Goal: Navigation & Orientation: Find specific page/section

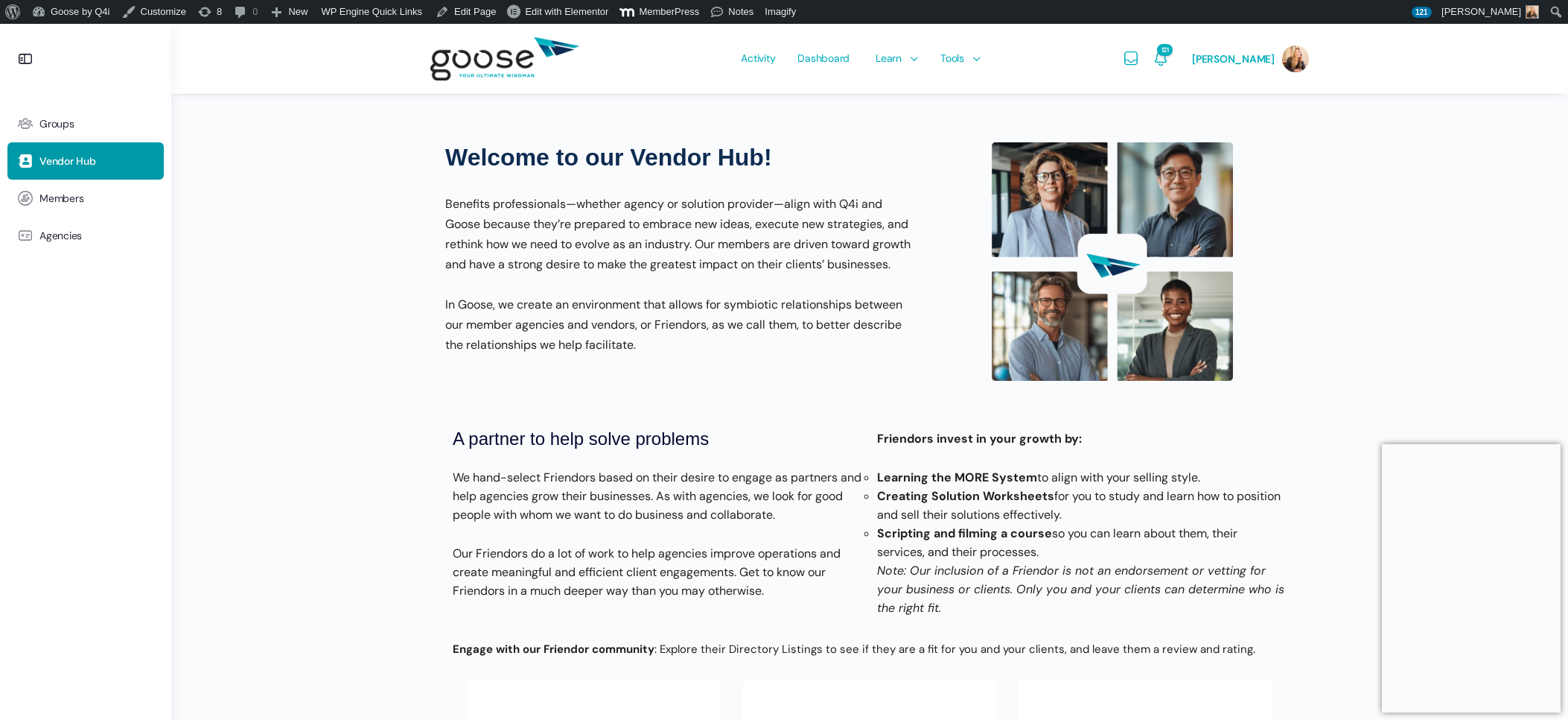
scroll to position [419, 0]
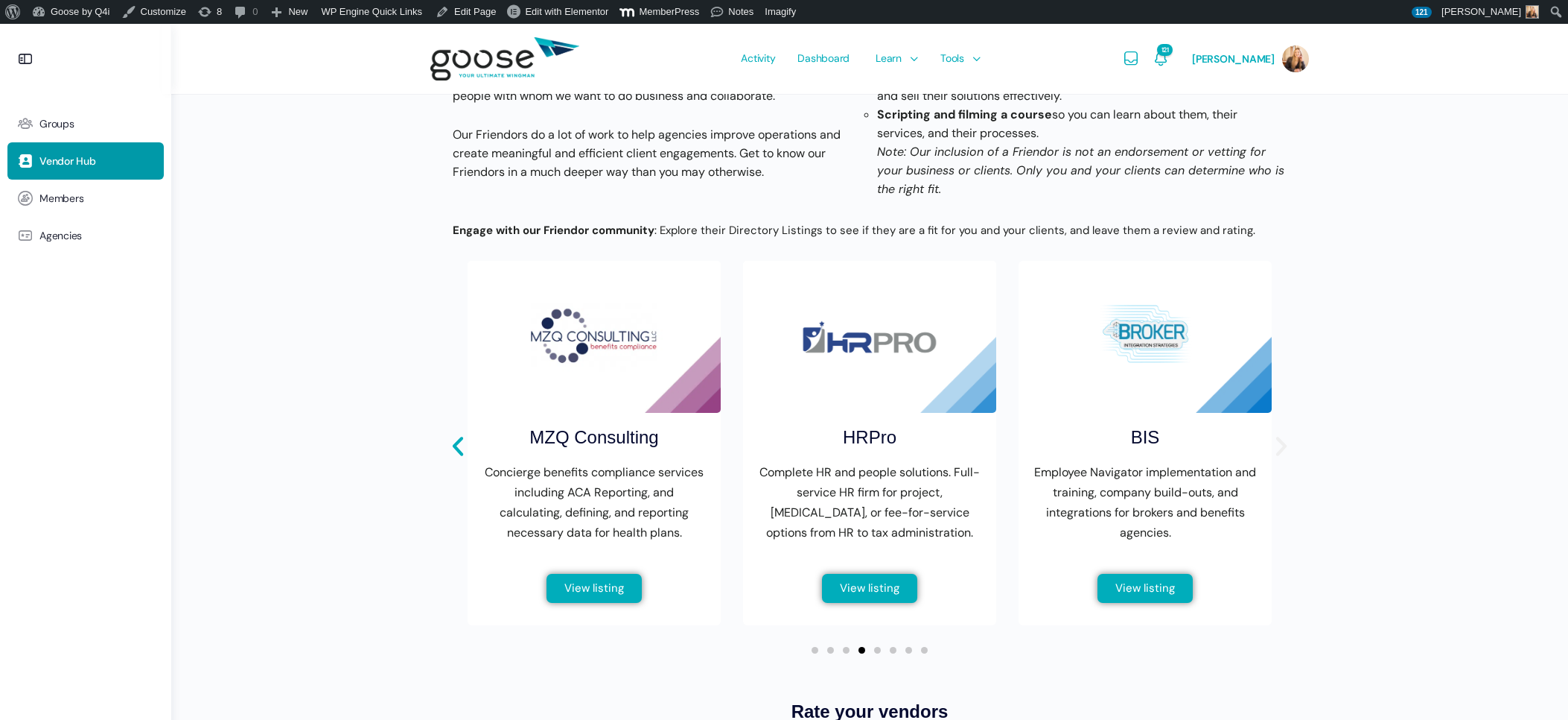
click at [1281, 459] on icon "Next slide" at bounding box center [1280, 446] width 25 height 25
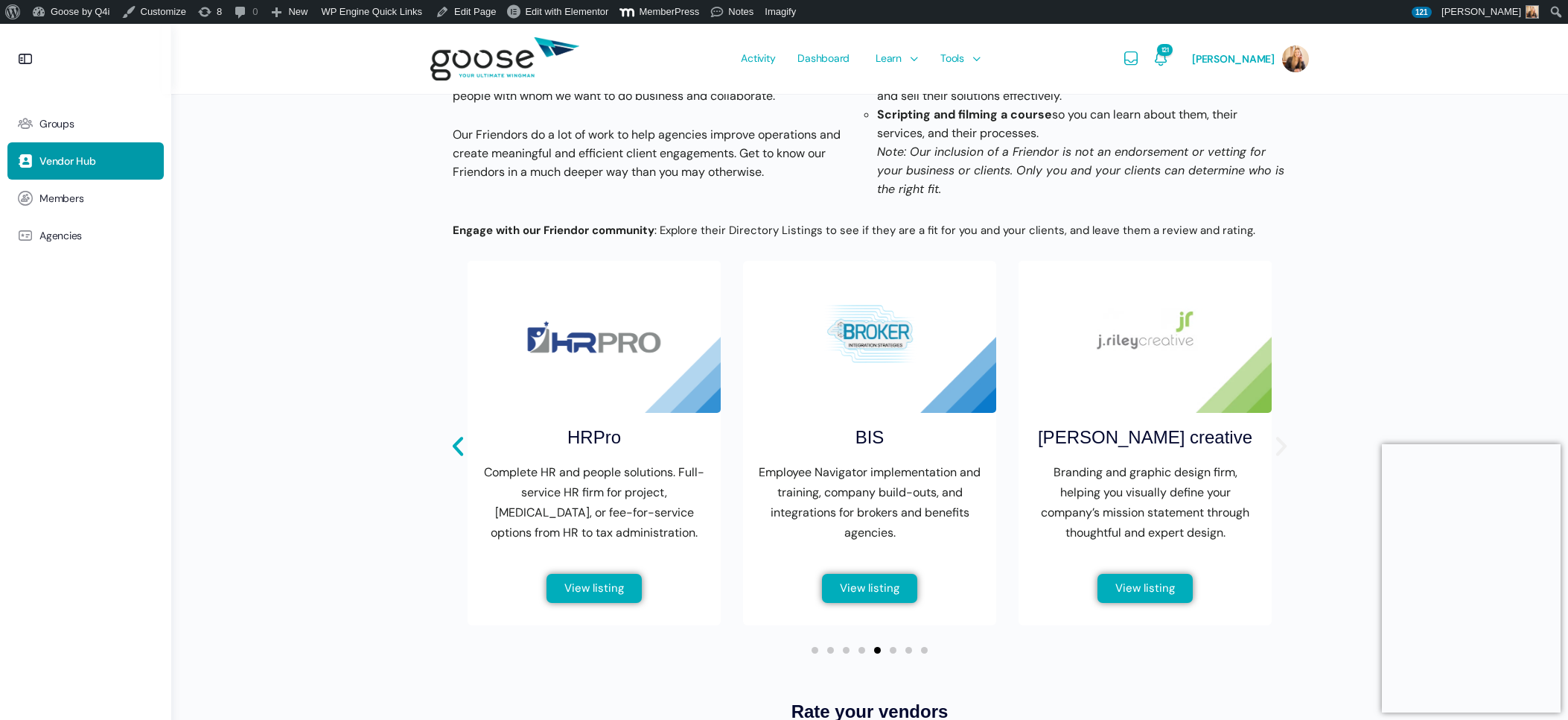
click at [1281, 459] on icon "Next slide" at bounding box center [1280, 446] width 25 height 25
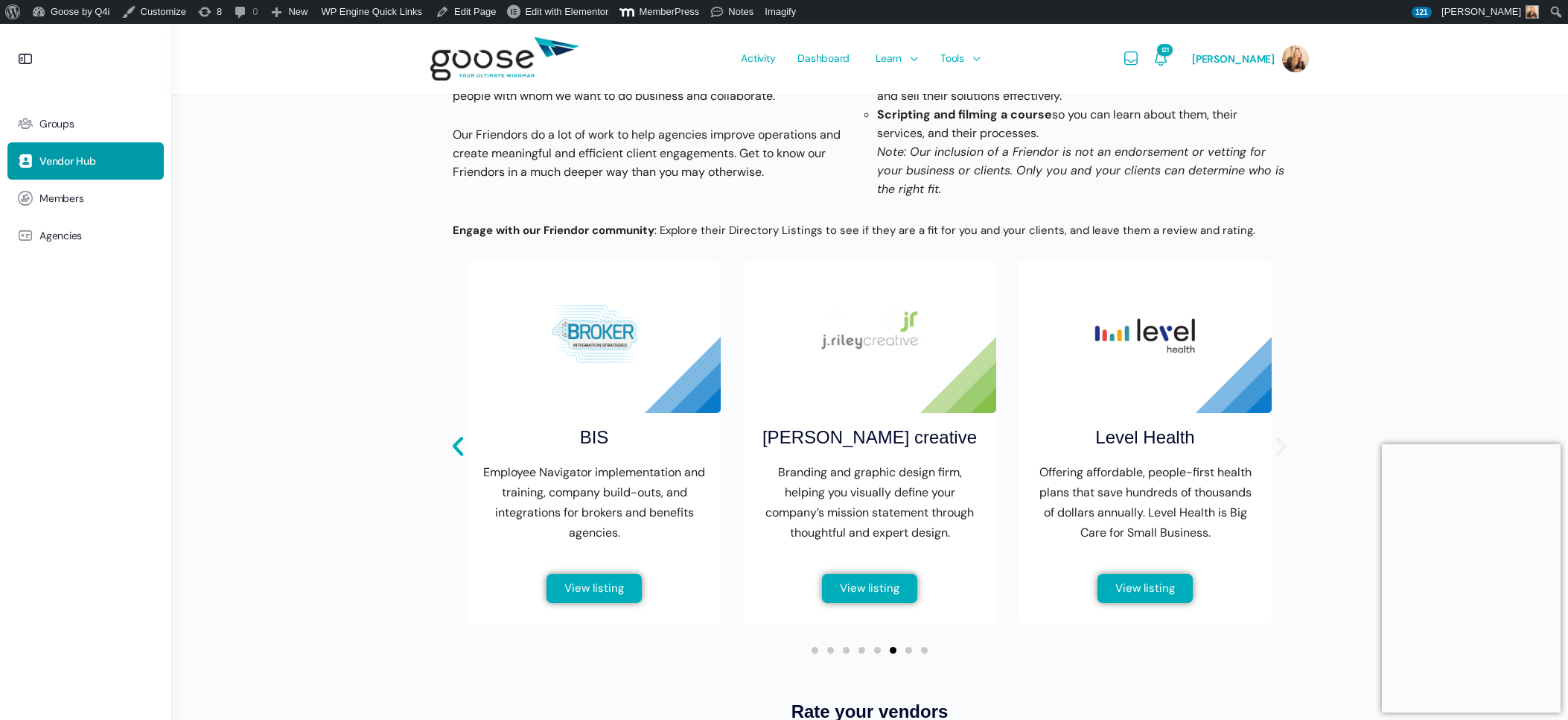
click at [1281, 459] on icon "Next slide" at bounding box center [1280, 446] width 25 height 25
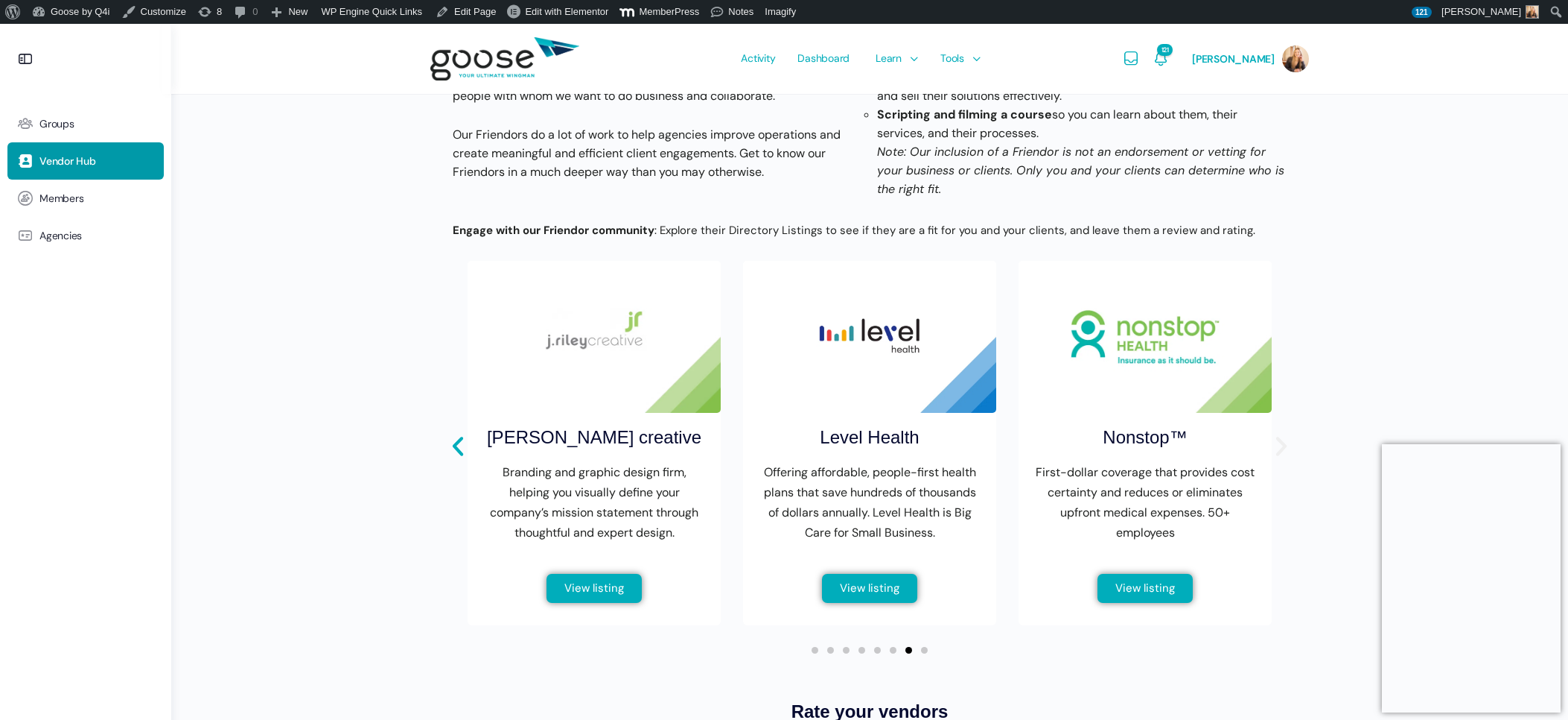
click at [1281, 459] on icon "Next slide" at bounding box center [1280, 446] width 25 height 25
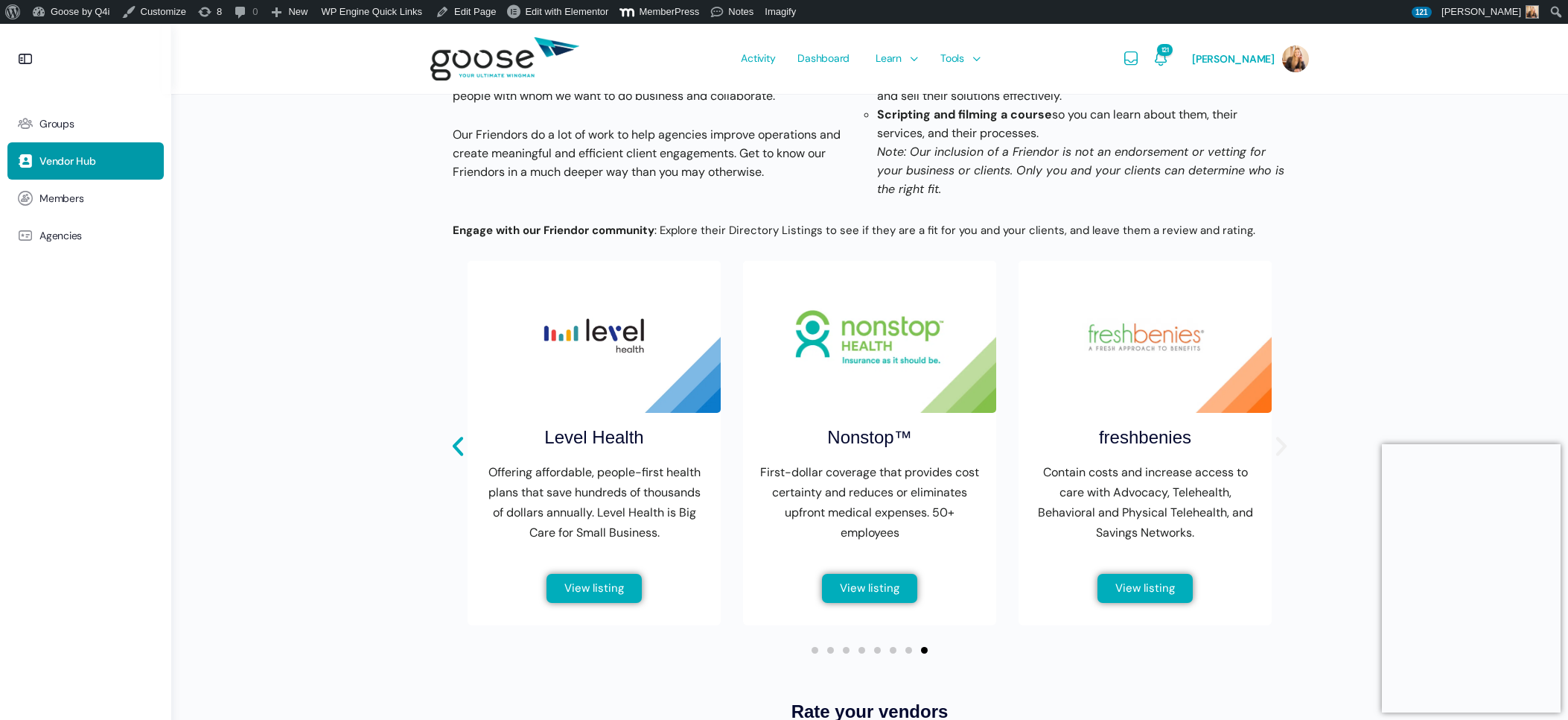
click at [1281, 459] on icon "Next slide" at bounding box center [1280, 446] width 25 height 25
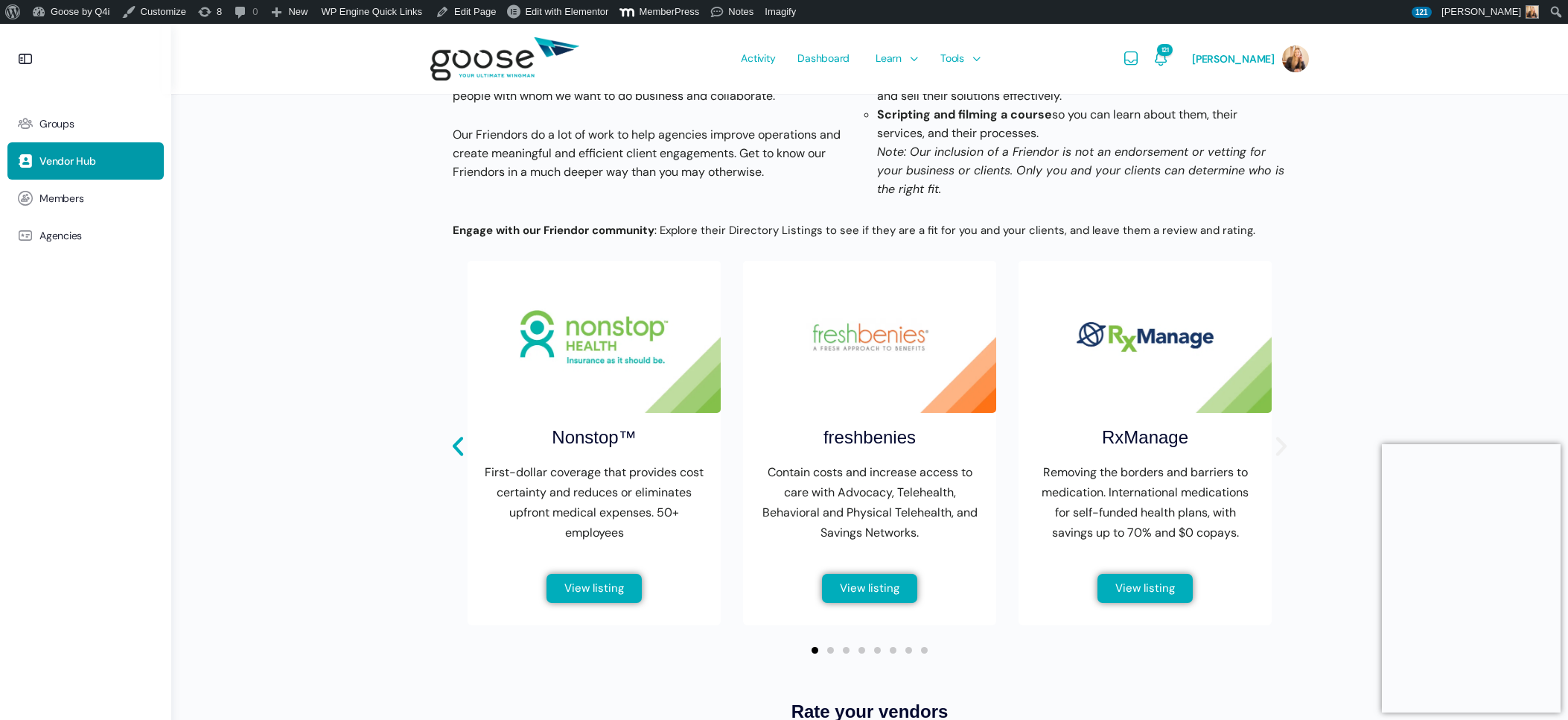
click at [1281, 459] on icon "Next slide" at bounding box center [1280, 446] width 25 height 25
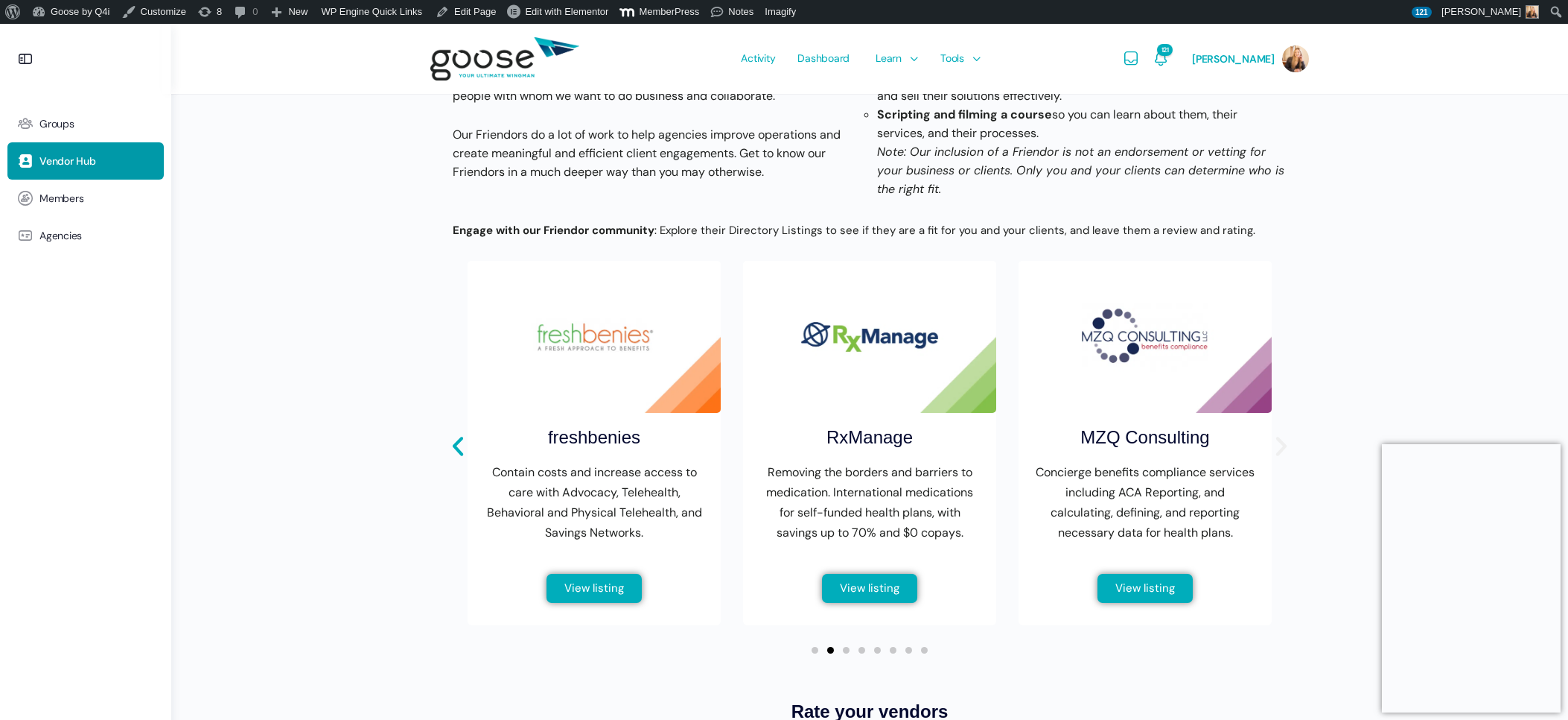
click at [1281, 459] on icon "Next slide" at bounding box center [1280, 446] width 25 height 25
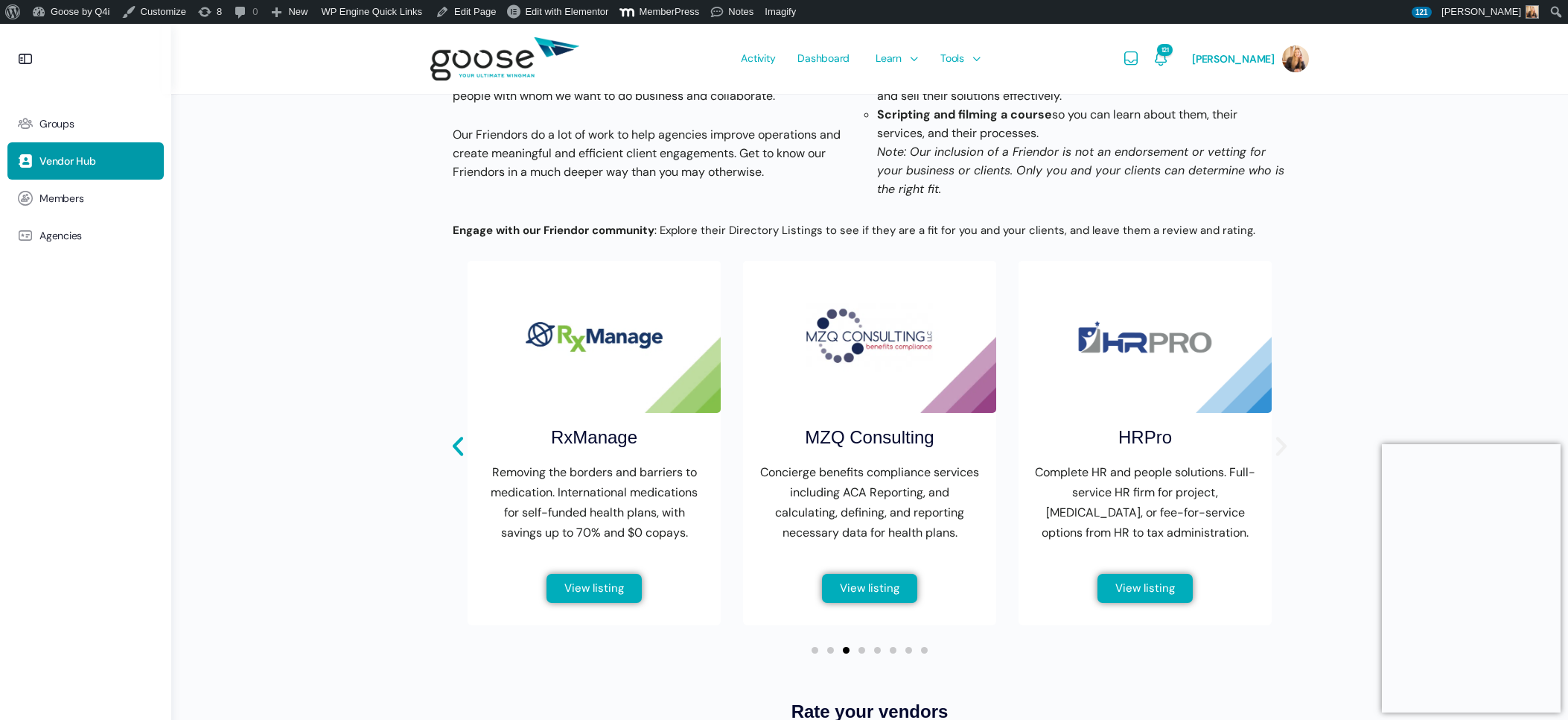
click at [1281, 459] on icon "Next slide" at bounding box center [1280, 446] width 25 height 25
